Goal: Information Seeking & Learning: Stay updated

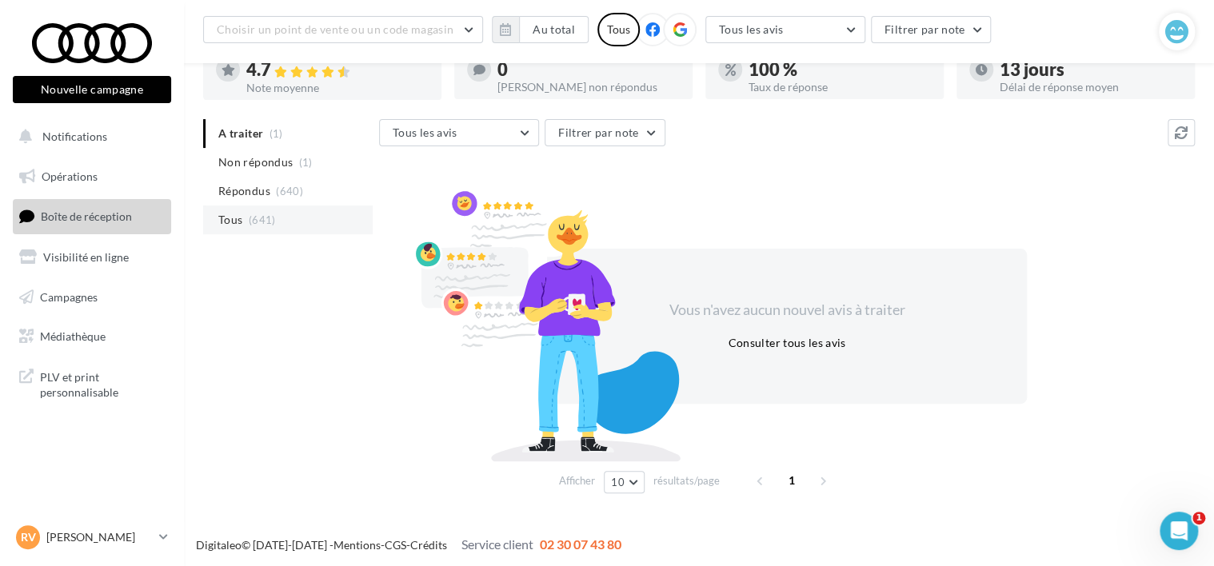
click at [237, 218] on span "Tous" at bounding box center [230, 220] width 24 height 16
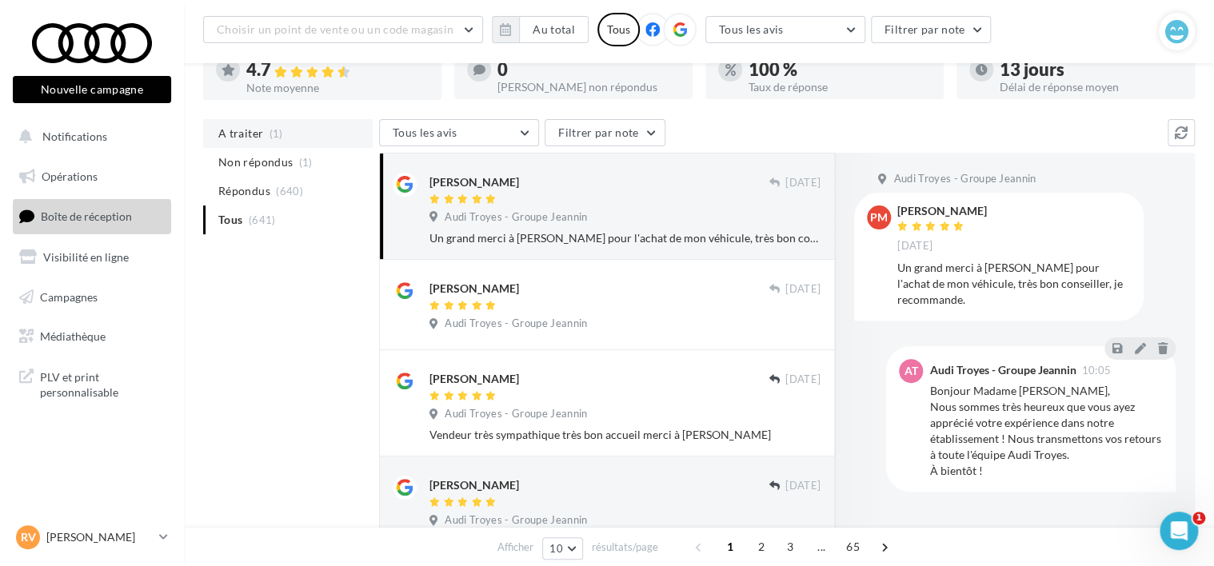
click at [266, 141] on li "A traiter (1)" at bounding box center [288, 133] width 170 height 29
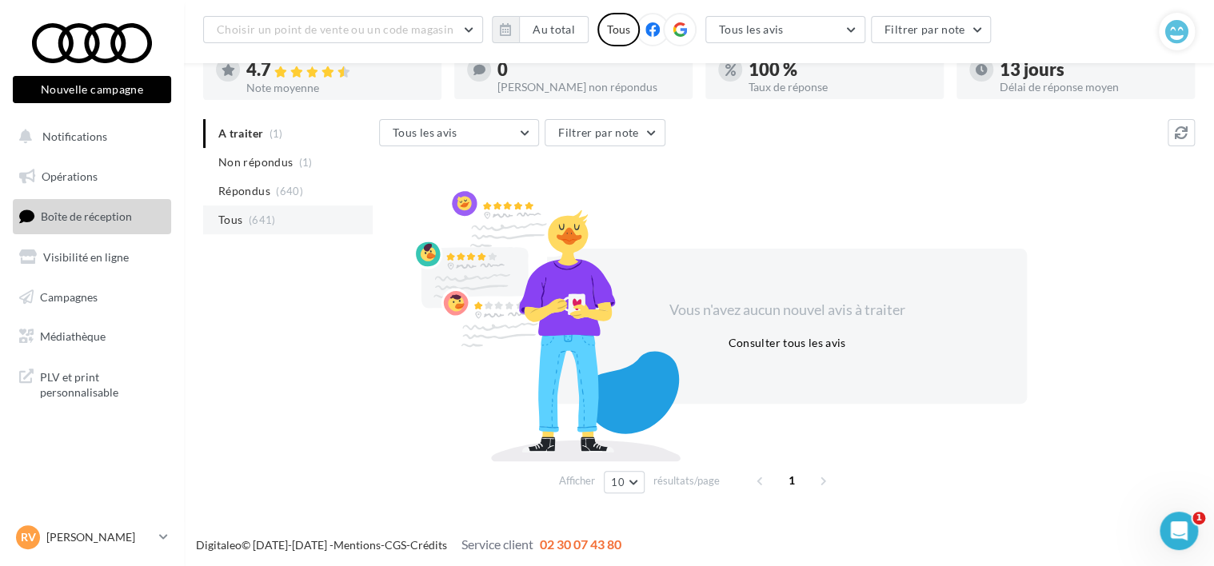
click at [224, 229] on li "Tous (641)" at bounding box center [288, 220] width 170 height 29
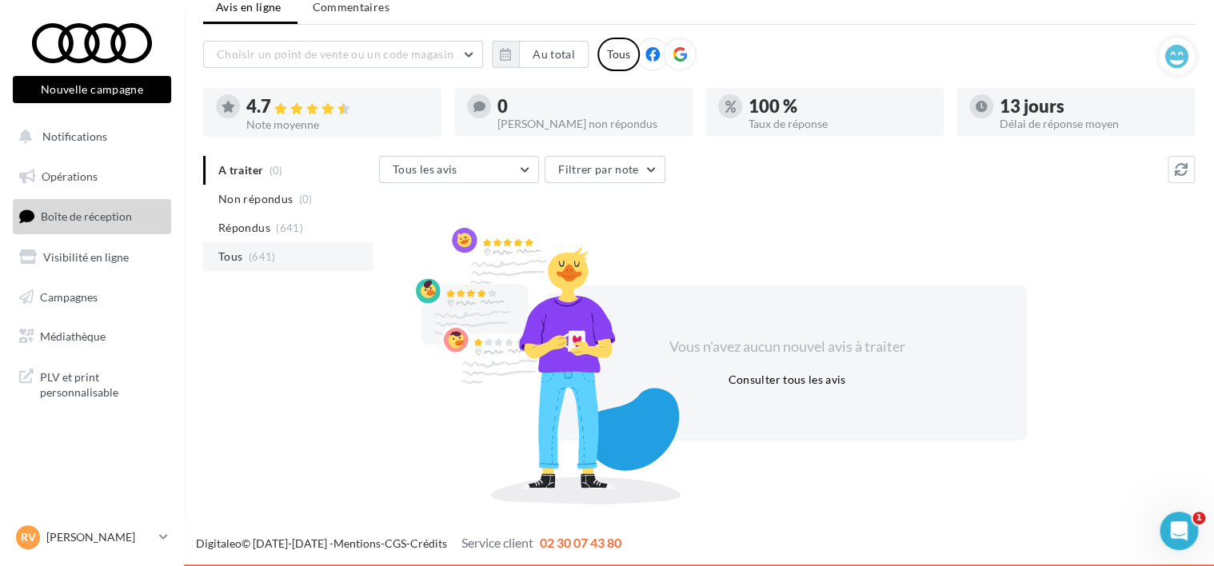
click at [238, 266] on li "Tous (641)" at bounding box center [288, 256] width 170 height 29
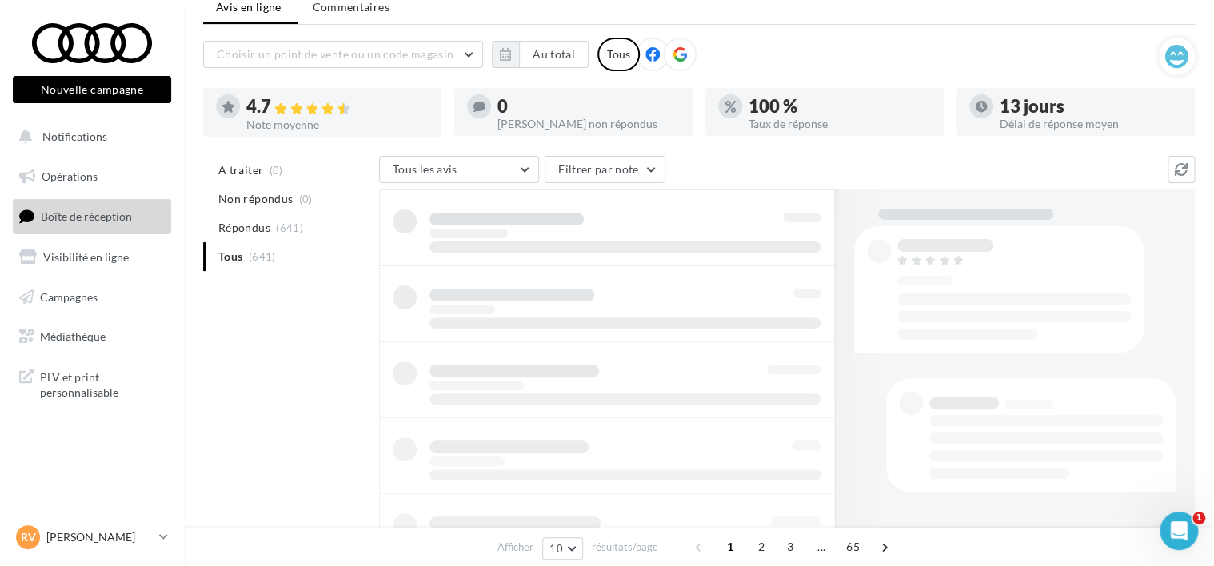
scroll to position [76, 0]
